Goal: Task Accomplishment & Management: Manage account settings

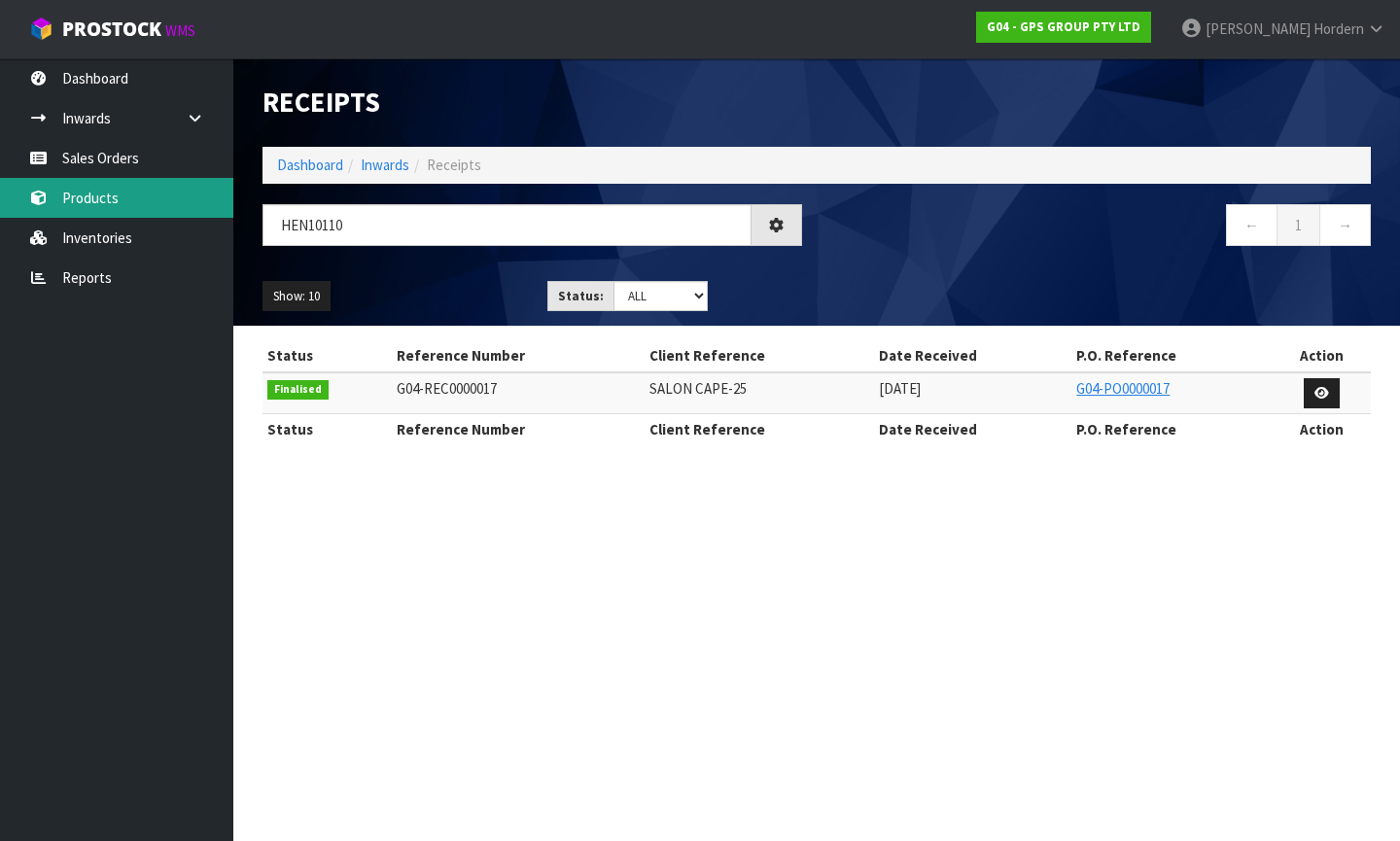
click at [73, 193] on link "Products" at bounding box center [116, 198] width 233 height 40
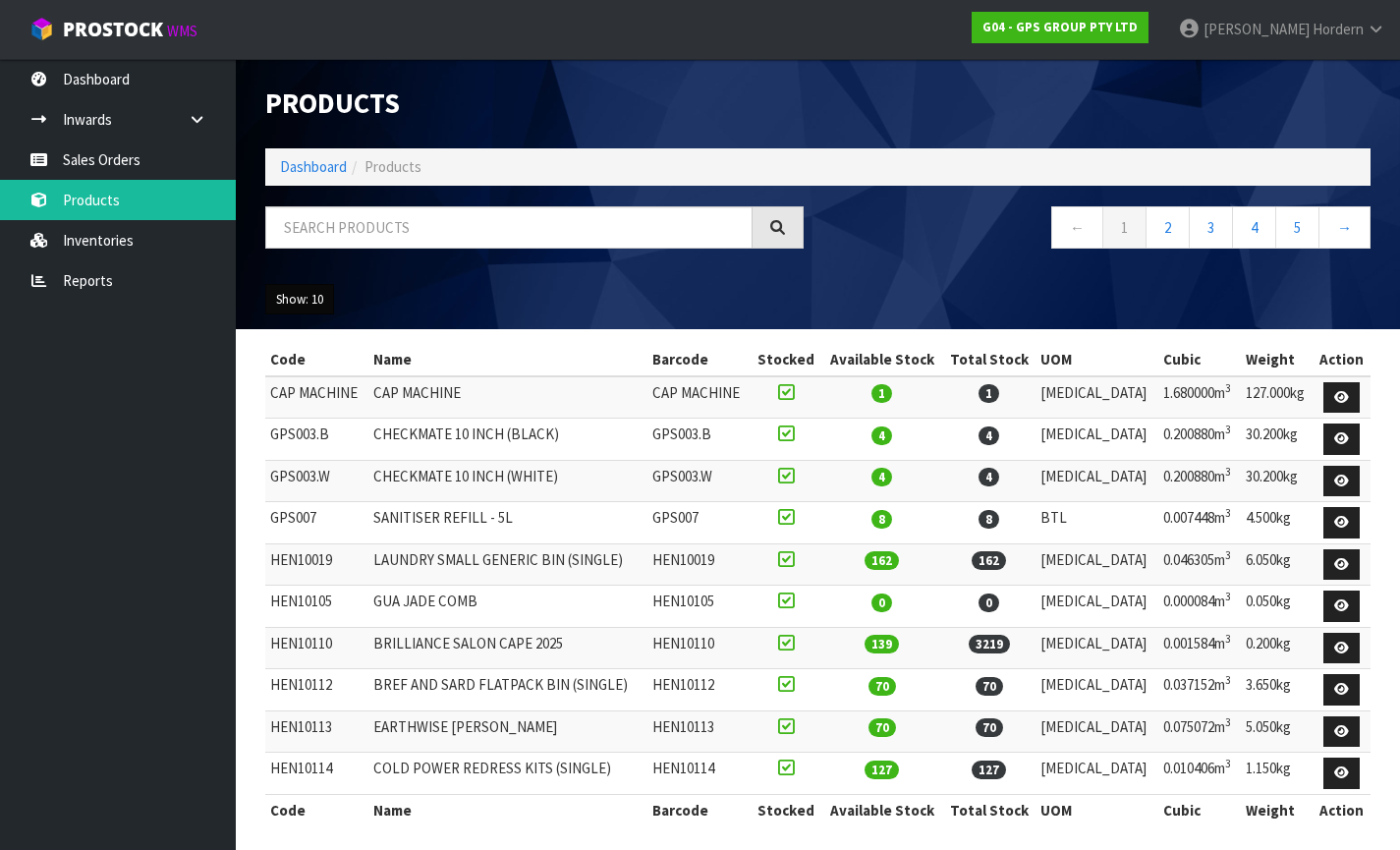
click at [298, 304] on button "Show: 10" at bounding box center [299, 300] width 69 height 32
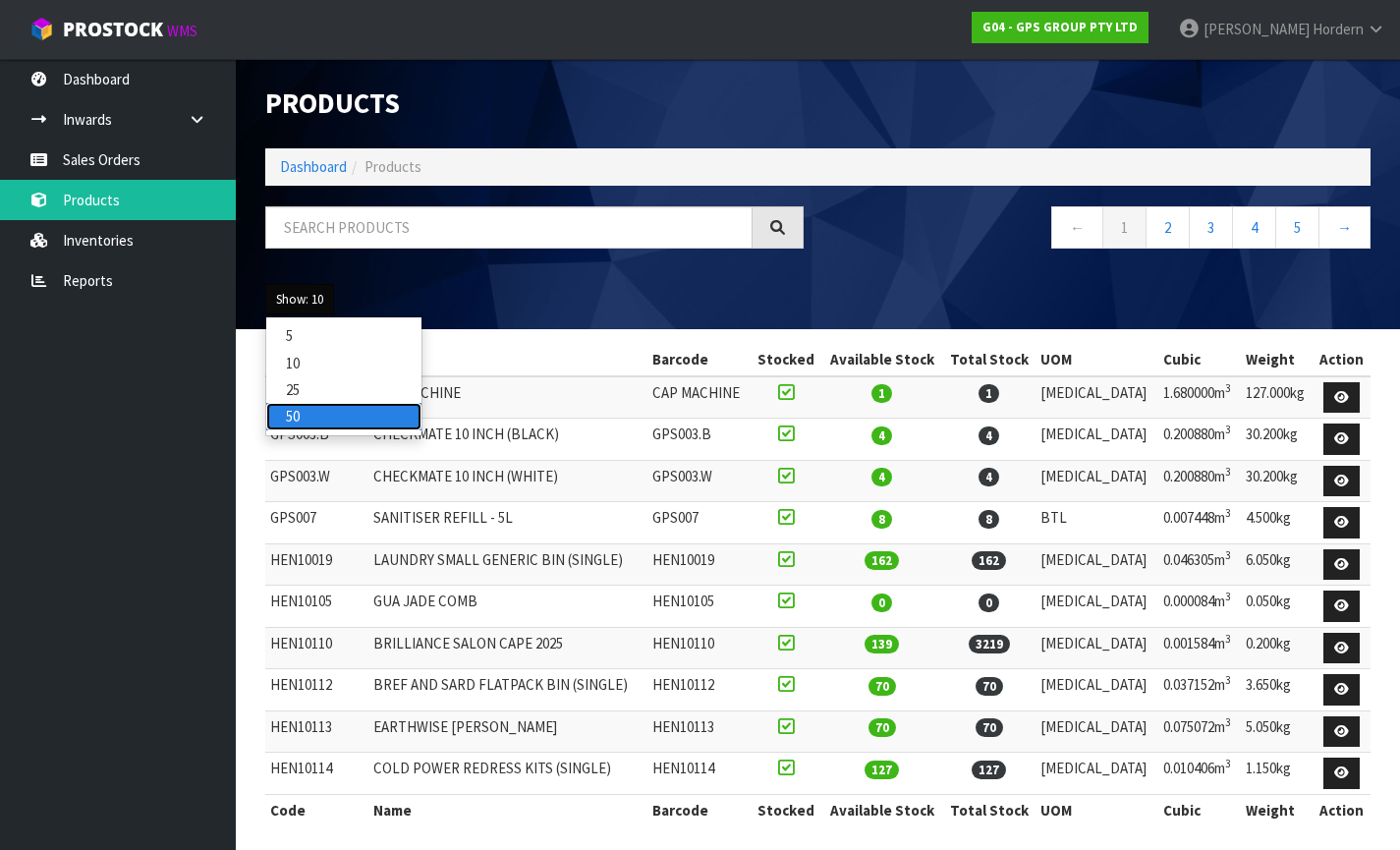
click at [323, 414] on link "50" at bounding box center [344, 416] width 155 height 27
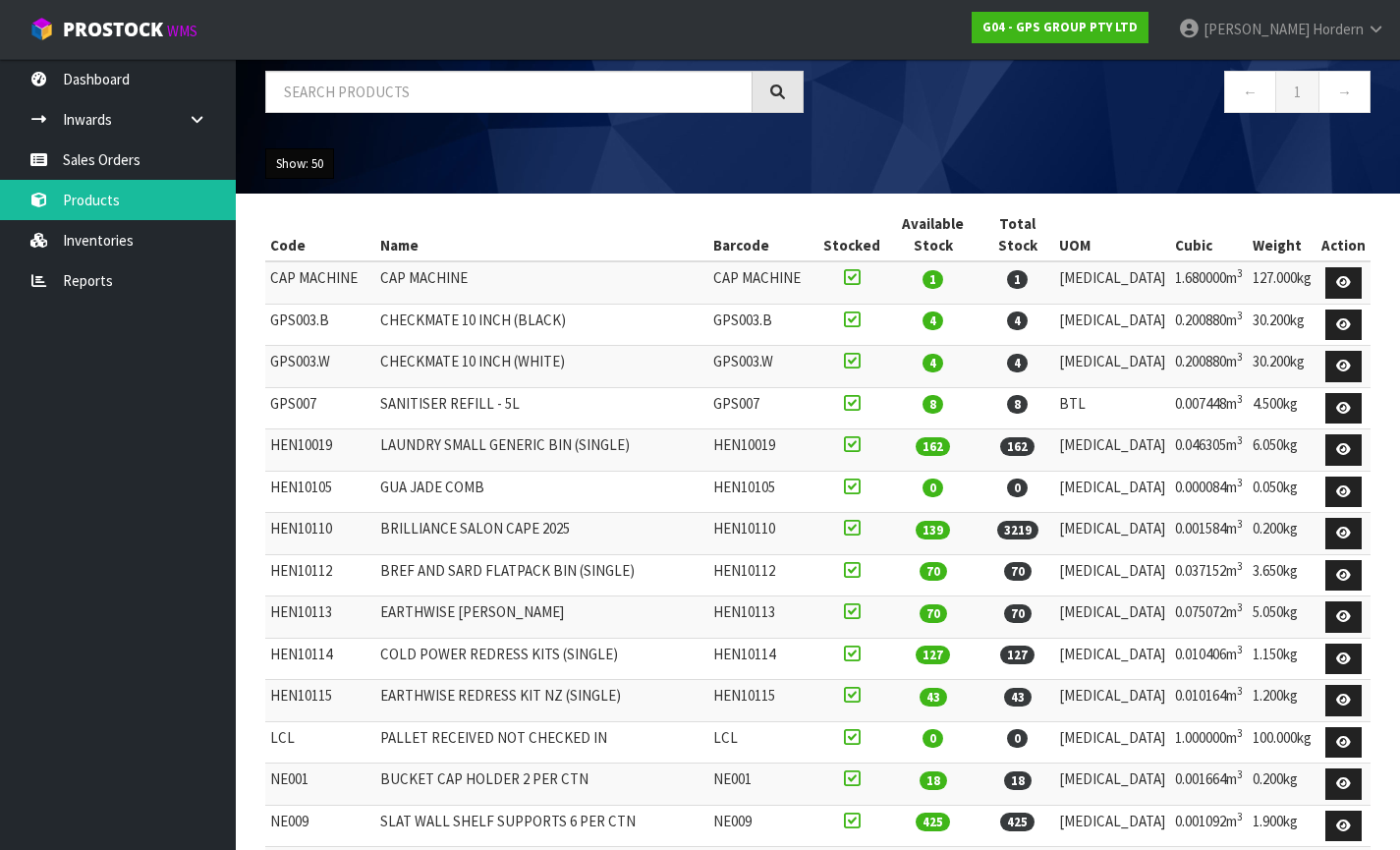
scroll to position [161, 0]
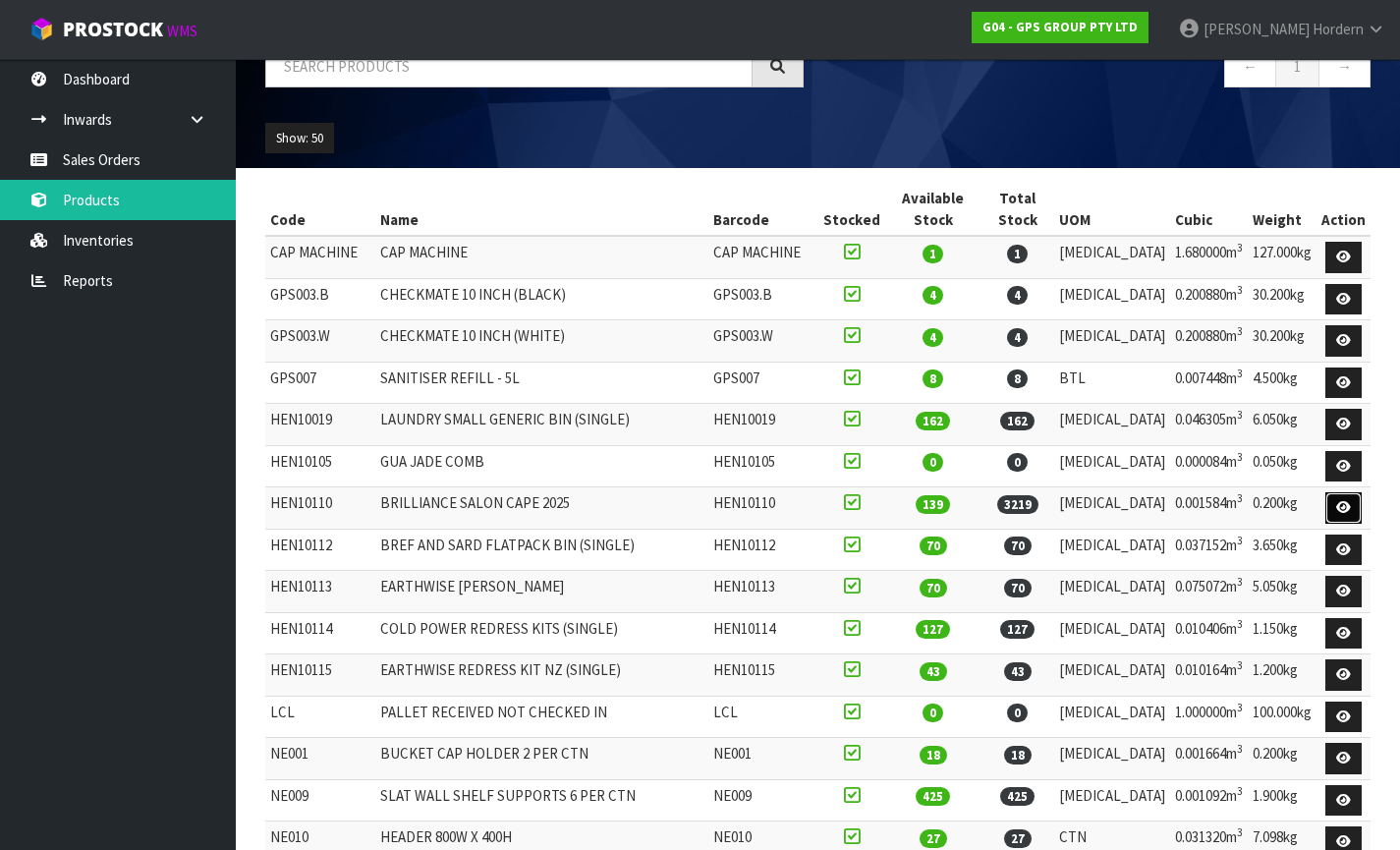
click at [1348, 504] on icon at bounding box center [1343, 507] width 15 height 13
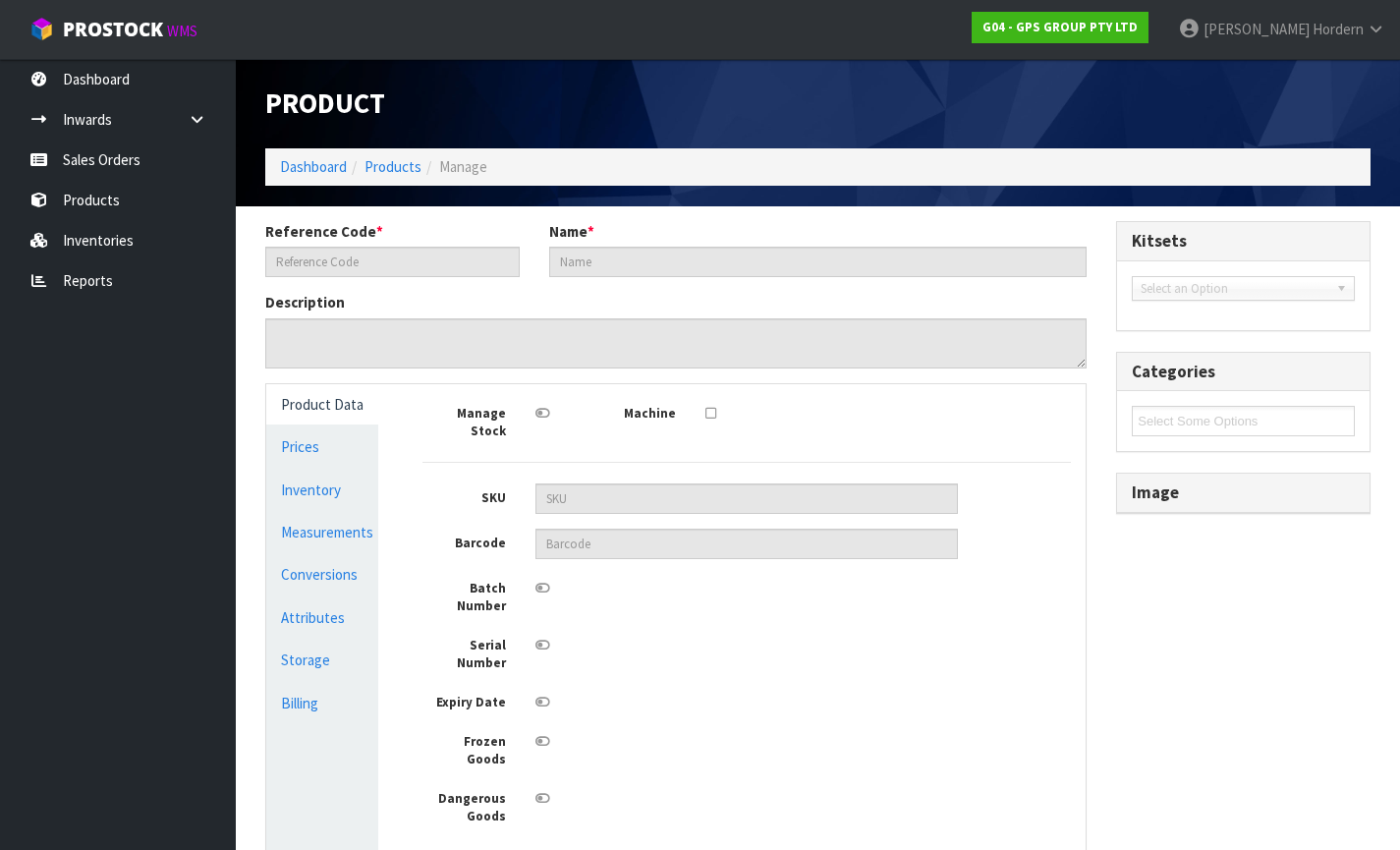
type input "HEN10110"
type input "BRILLIANCE SALON CAPE 2025"
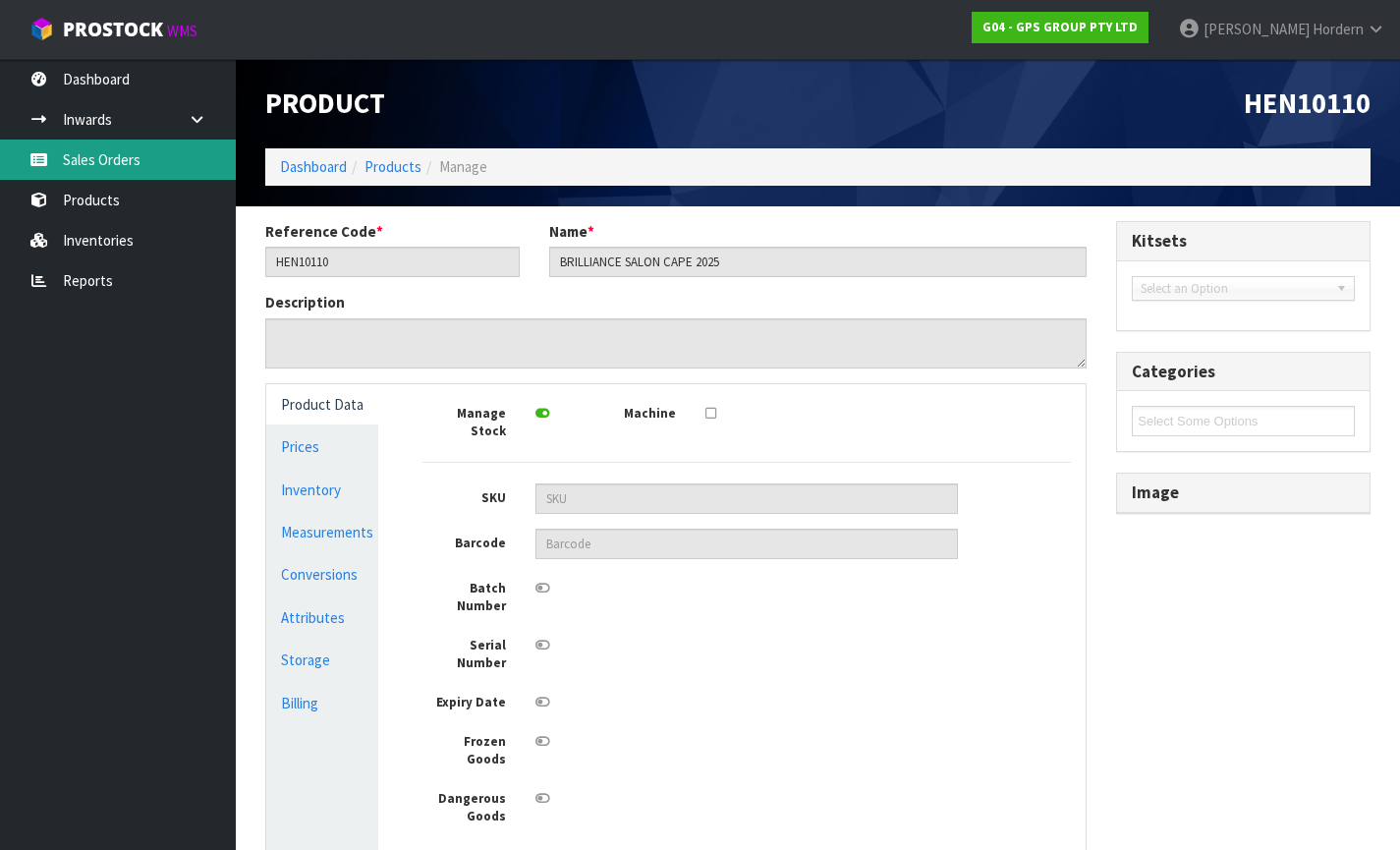
click at [84, 171] on link "Sales Orders" at bounding box center [117, 159] width 236 height 41
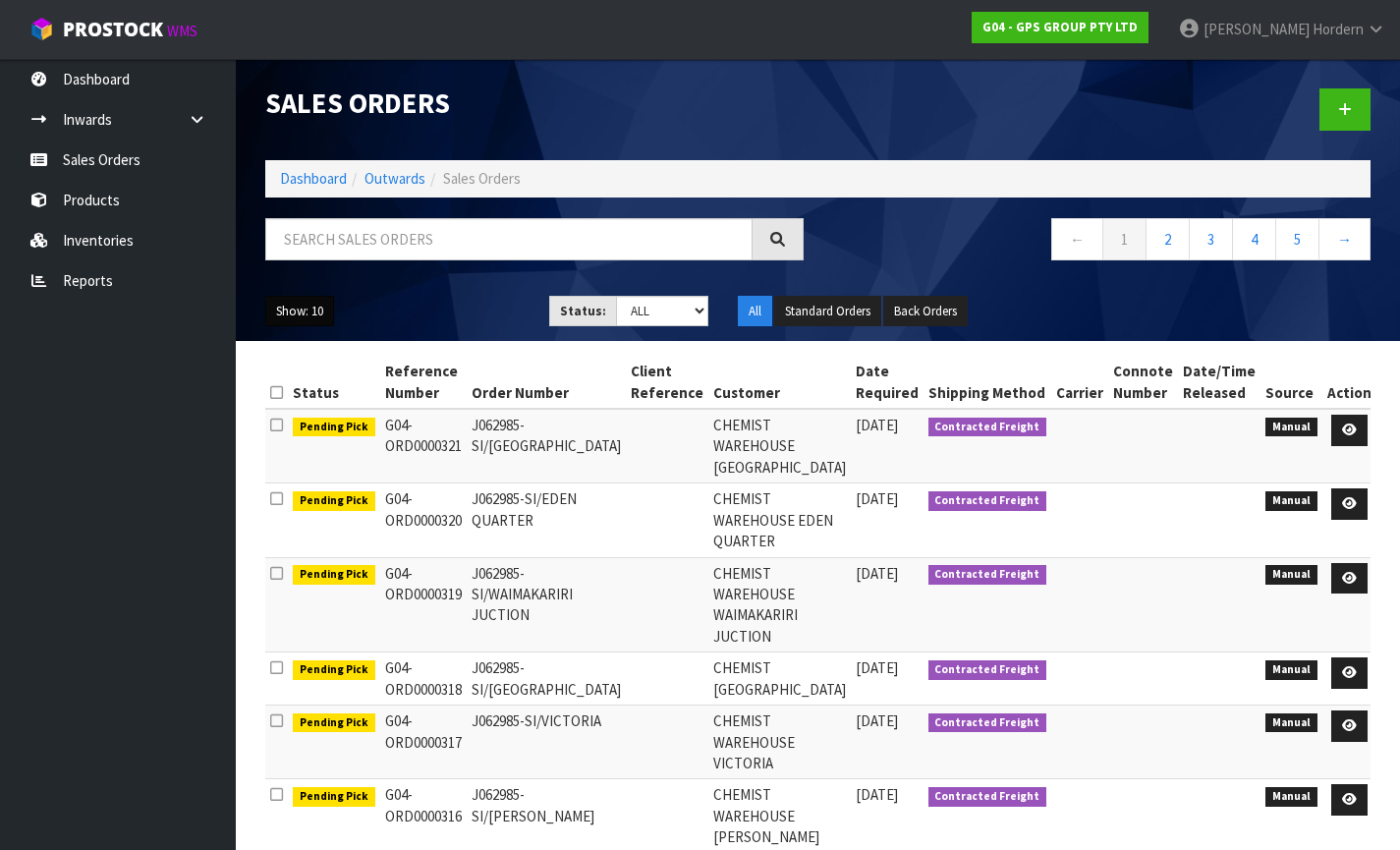
click at [310, 309] on button "Show: 10" at bounding box center [299, 312] width 69 height 32
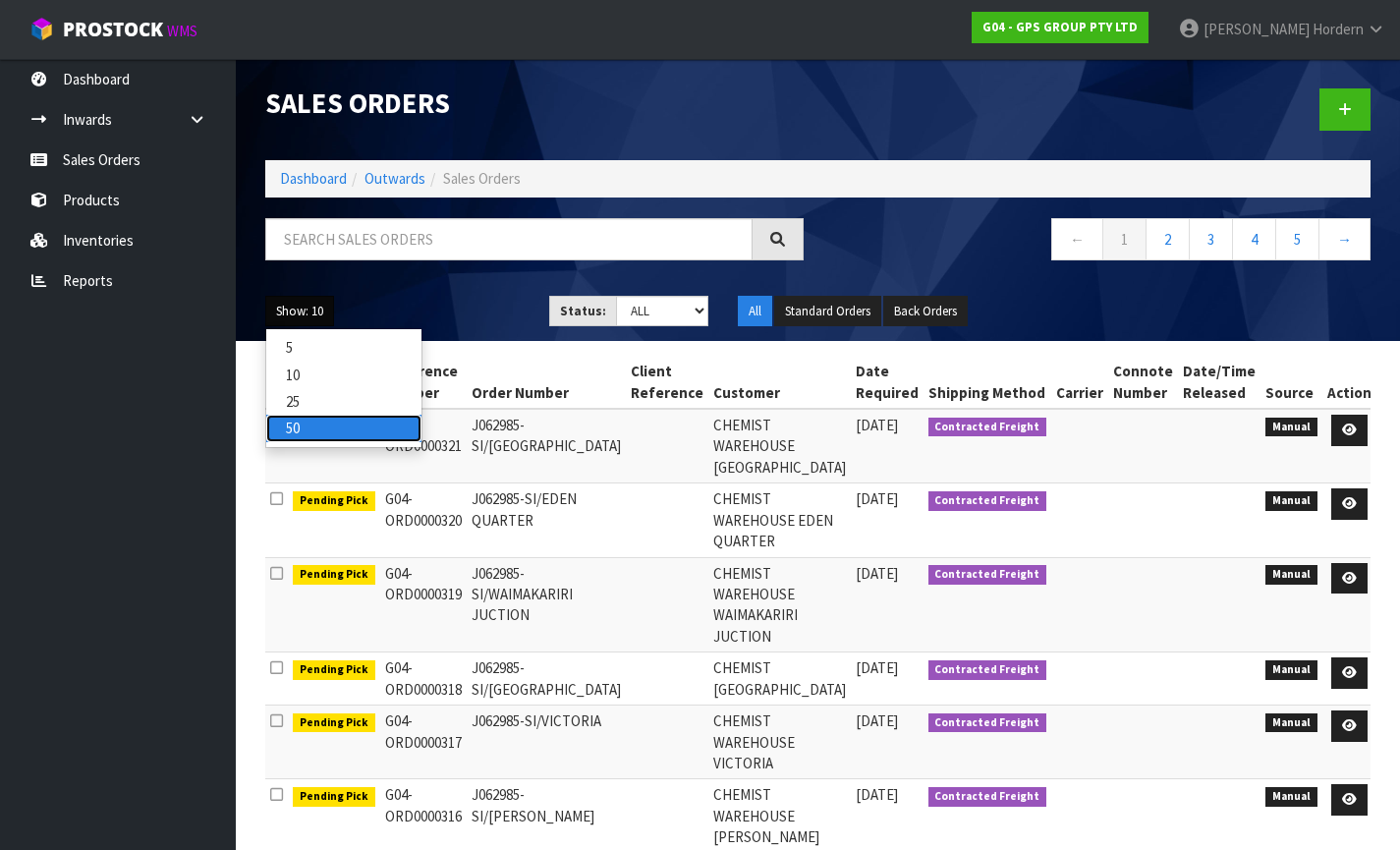
click at [319, 430] on link "50" at bounding box center [344, 427] width 155 height 27
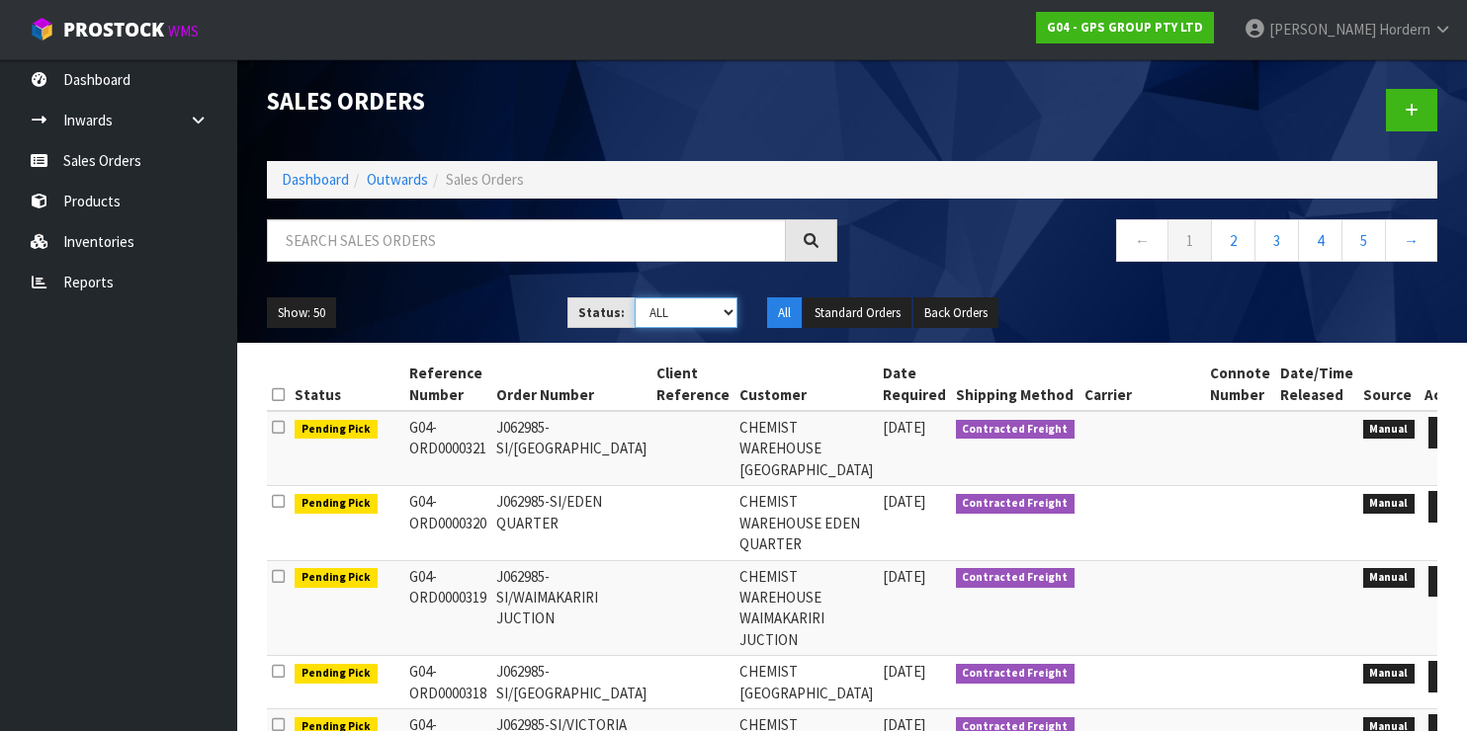
click at [701, 313] on select "Draft Pending Allocated Pending Pick Goods Picked Goods Packed Pending Charges …" at bounding box center [686, 313] width 103 height 31
click at [635, 298] on select "Draft Pending Allocated Pending Pick Goods Picked Goods Packed Pending Charges …" at bounding box center [686, 313] width 103 height 31
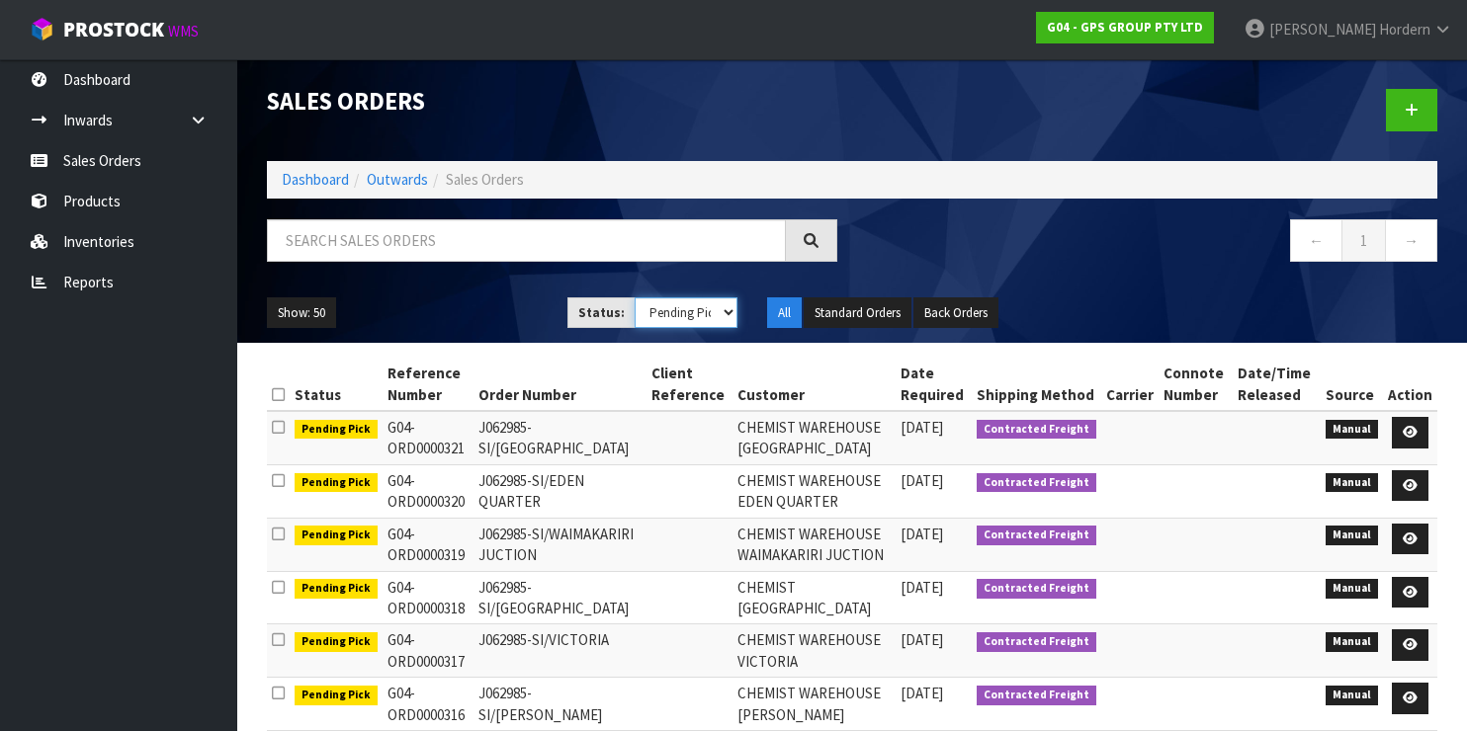
click at [707, 304] on select "Draft Pending Allocated Pending Pick Goods Picked Goods Packed Pending Charges …" at bounding box center [686, 313] width 103 height 31
select select "string:ALL"
click at [635, 298] on select "Draft Pending Allocated Pending Pick Goods Picked Goods Packed Pending Charges …" at bounding box center [686, 313] width 103 height 31
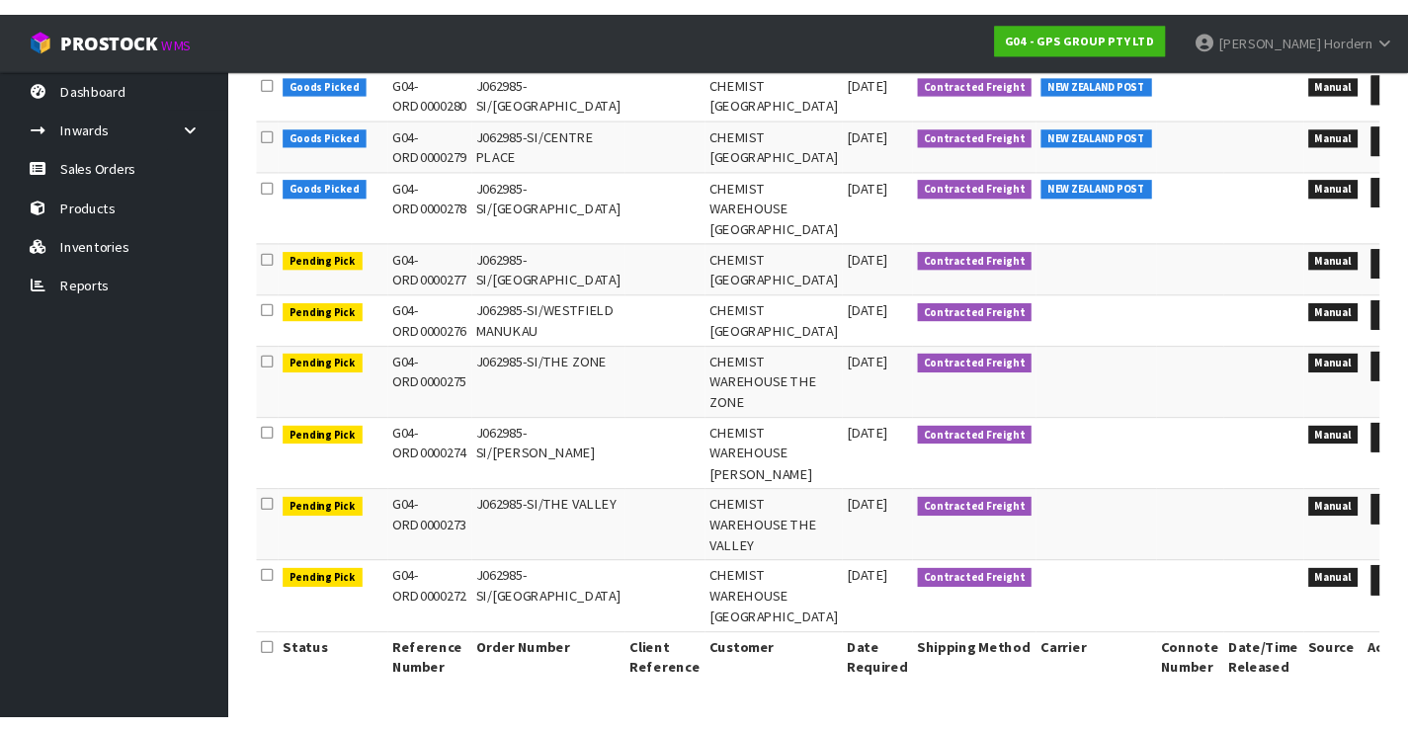
scroll to position [3721, 0]
